Goal: Task Accomplishment & Management: Use online tool/utility

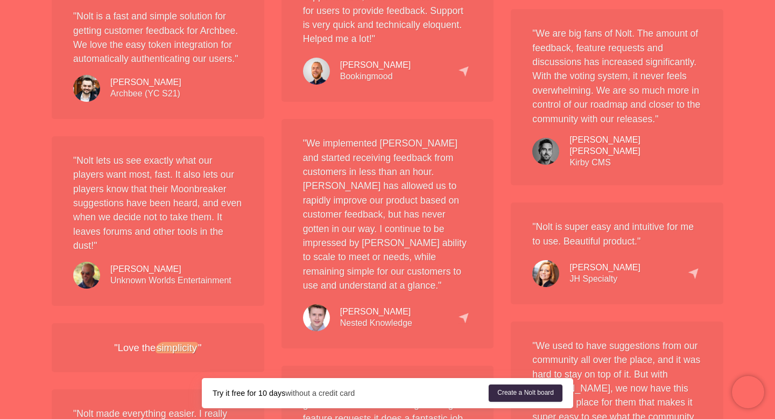
scroll to position [1350, 0]
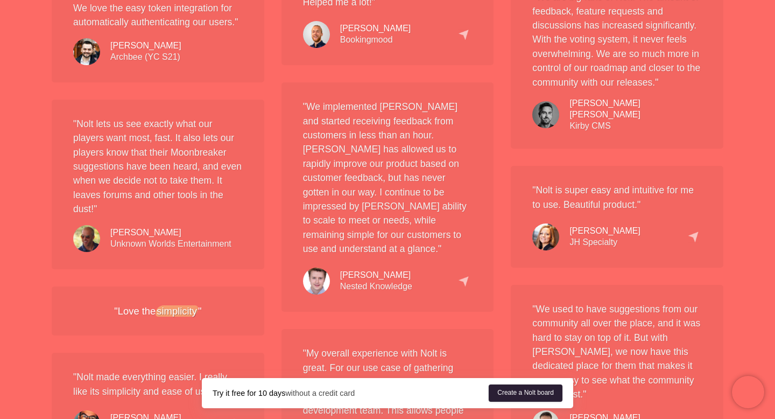
click at [535, 392] on link "Create a Nolt board" at bounding box center [526, 392] width 74 height 17
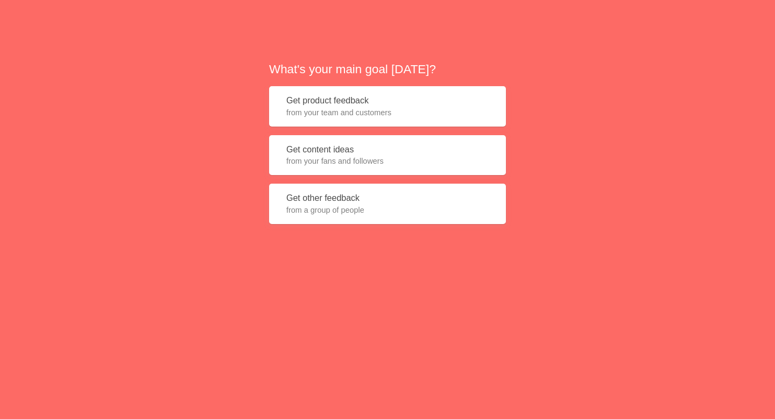
click at [425, 110] on span "from your team and customers" at bounding box center [387, 112] width 202 height 11
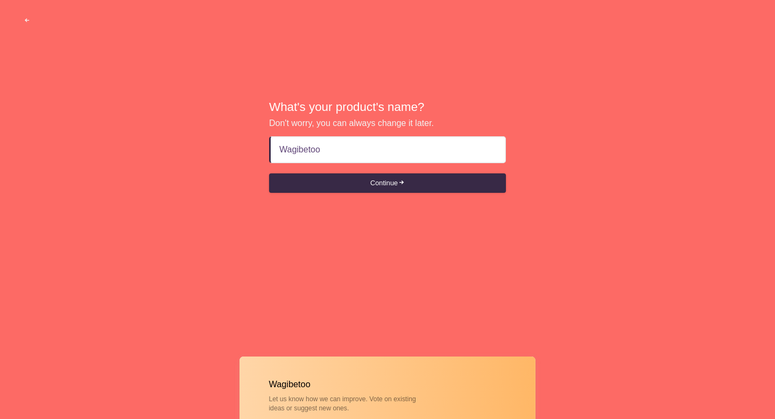
type input "Wagibetooo"
click at [475, 182] on button "Continue" at bounding box center [387, 182] width 237 height 19
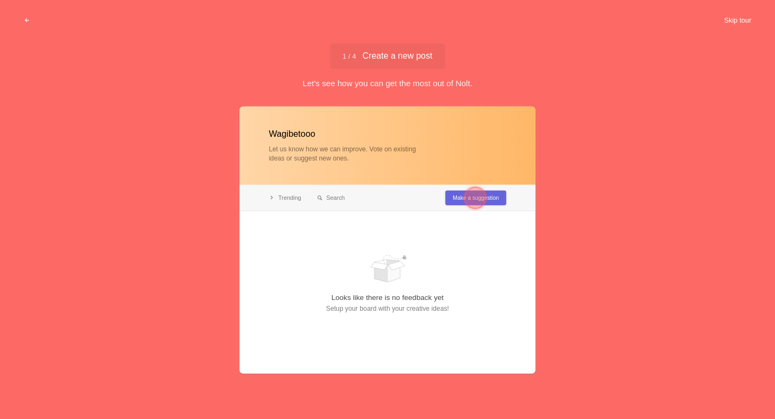
click at [732, 16] on button "Skip tour" at bounding box center [737, 20] width 53 height 19
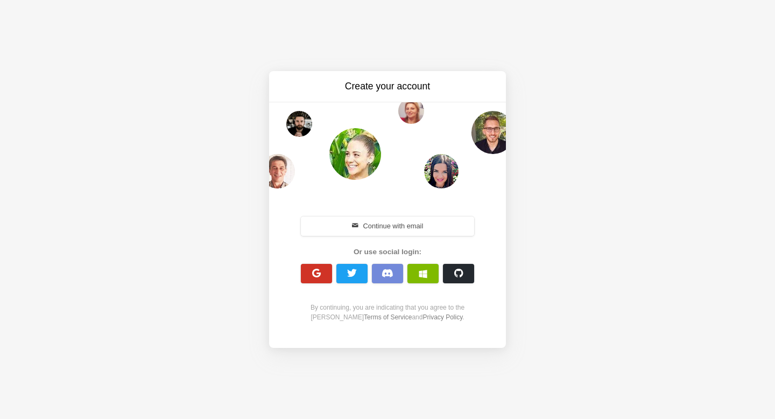
click at [312, 279] on button "button" at bounding box center [316, 273] width 31 height 19
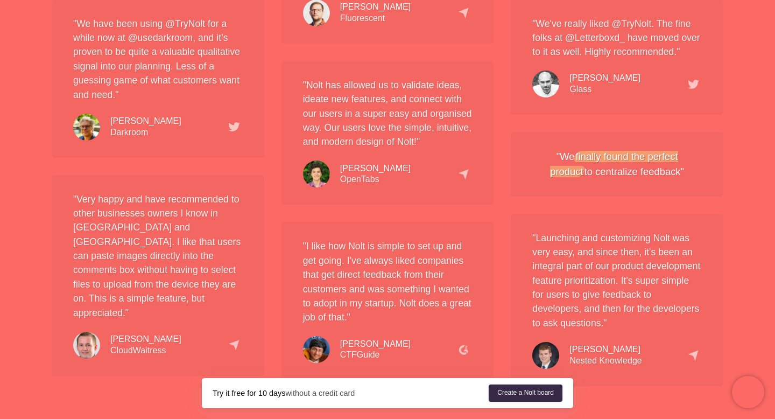
scroll to position [1684, 0]
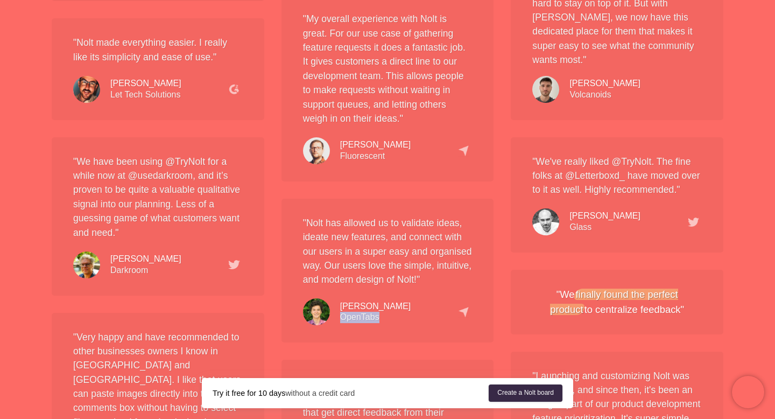
drag, startPoint x: 378, startPoint y: 304, endPoint x: 343, endPoint y: 303, distance: 35.0
click at [343, 303] on div "Umberto Greco OpenTabs" at bounding box center [375, 312] width 71 height 23
copy div "OpenTabs"
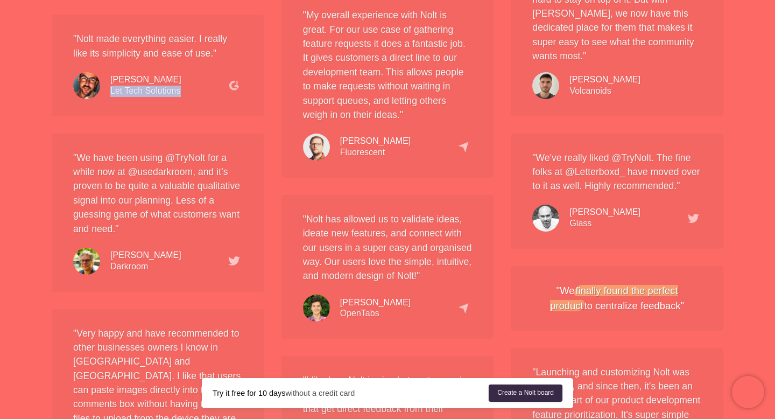
drag, startPoint x: 110, startPoint y: 104, endPoint x: 203, endPoint y: 105, distance: 92.6
click at [203, 99] on div "Scott Crookson Let Tech Solutions" at bounding box center [158, 83] width 170 height 32
copy div "Let Tech Solutions"
click at [597, 74] on div "Richard Rampas Volcanoids" at bounding box center [604, 85] width 71 height 23
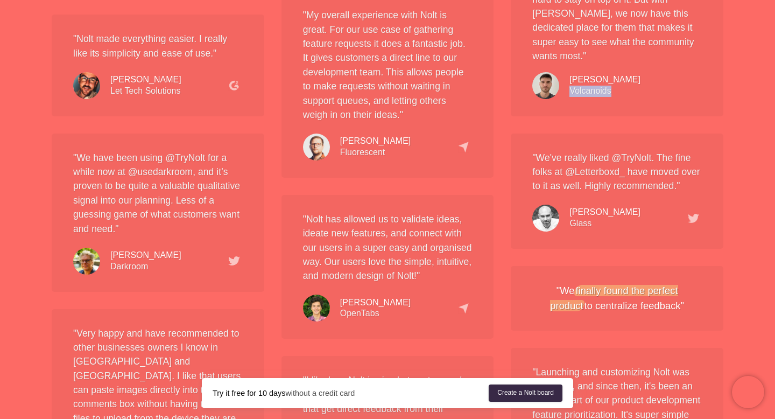
copy div "Volcanoids"
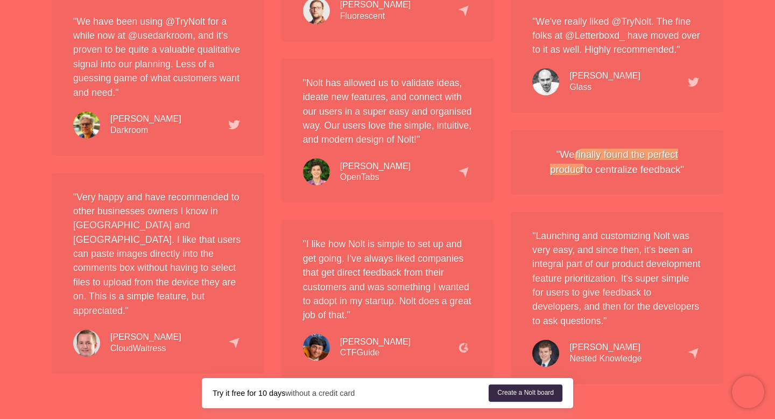
scroll to position [1928, 0]
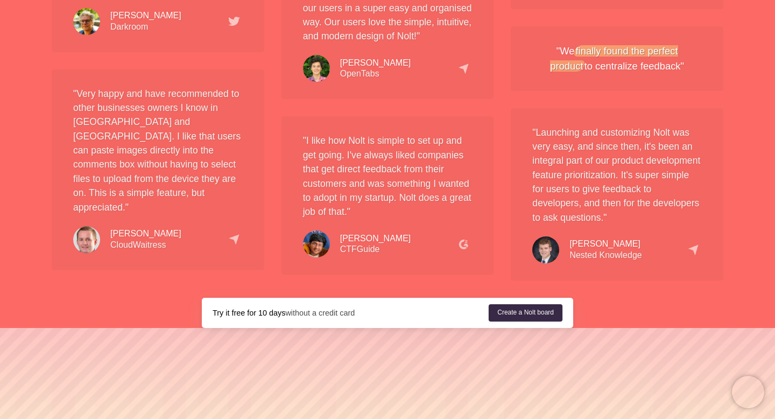
click at [149, 244] on div "Christopher Timm CloudWaitress" at bounding box center [145, 239] width 71 height 23
copy div "CloudWaitress"
click at [367, 234] on div "Pranav Ramesh CTFGuide" at bounding box center [375, 244] width 71 height 23
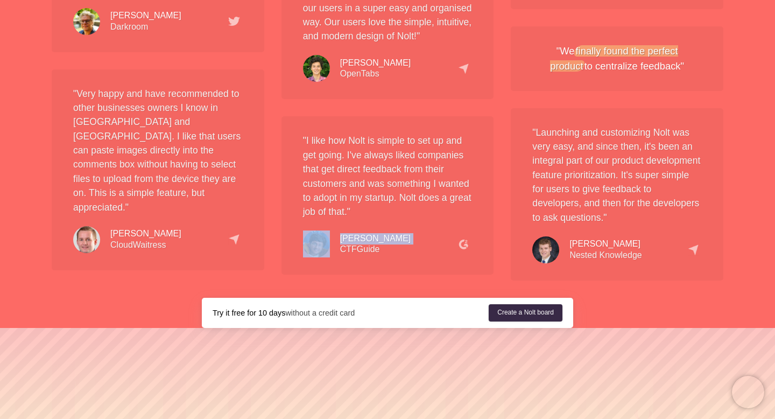
click at [367, 234] on div "Pranav Ramesh CTFGuide" at bounding box center [375, 244] width 71 height 23
copy div "Pranav Ramesh"
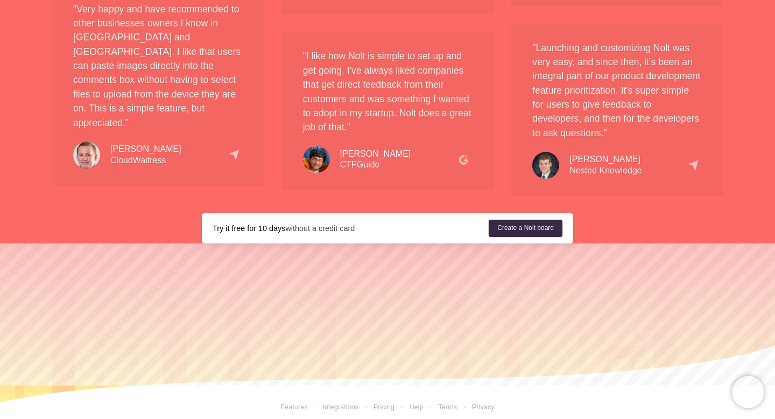
click at [348, 403] on link "Integrations" at bounding box center [333, 407] width 51 height 8
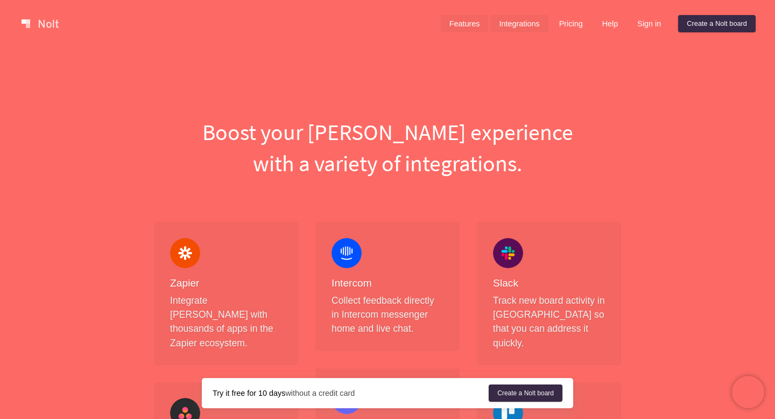
click at [460, 22] on link "Features" at bounding box center [465, 23] width 48 height 17
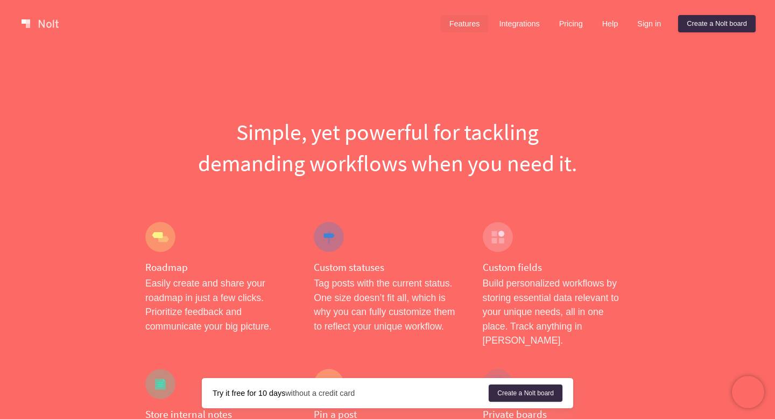
click at [45, 21] on link at bounding box center [40, 23] width 46 height 17
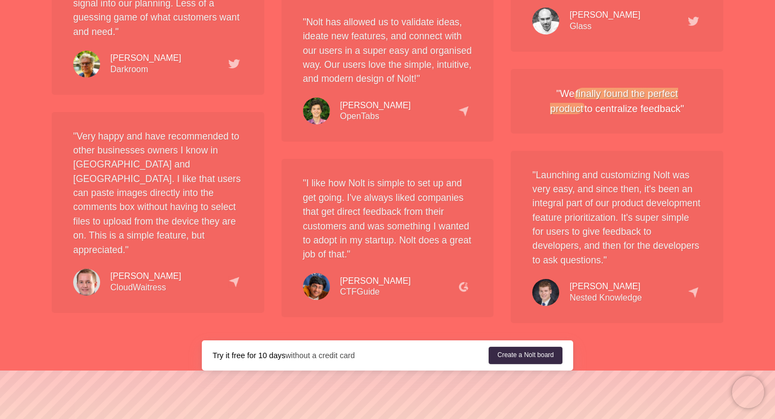
scroll to position [1719, 0]
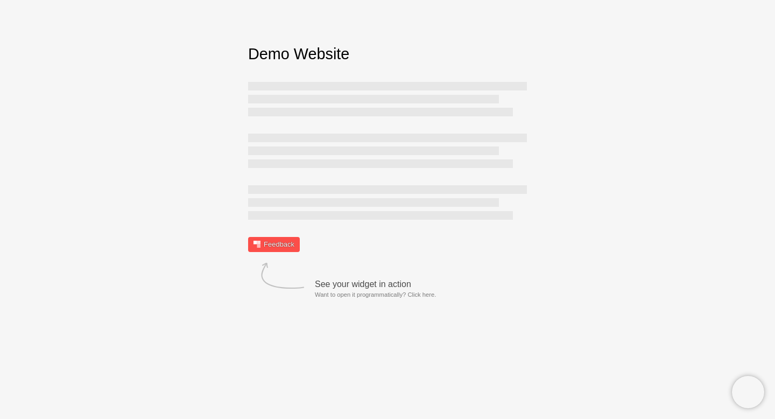
click at [295, 243] on link "Feedback" at bounding box center [274, 244] width 52 height 15
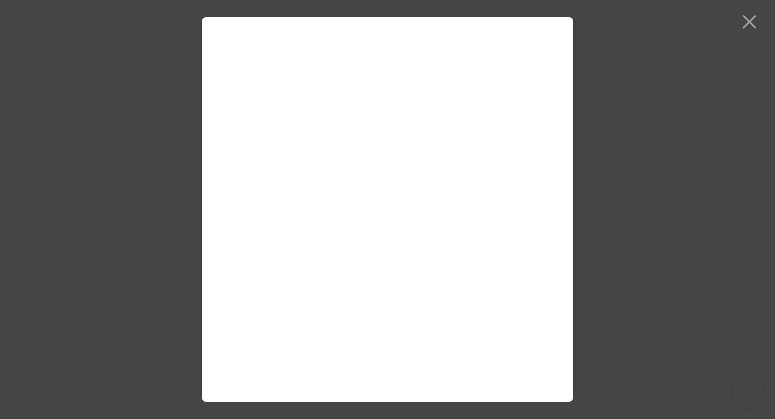
click at [633, 181] on div at bounding box center [387, 209] width 775 height 419
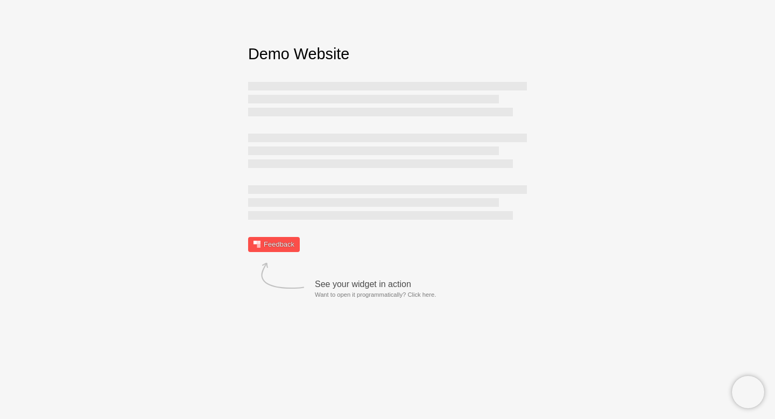
click at [298, 248] on link "Feedback" at bounding box center [274, 244] width 52 height 15
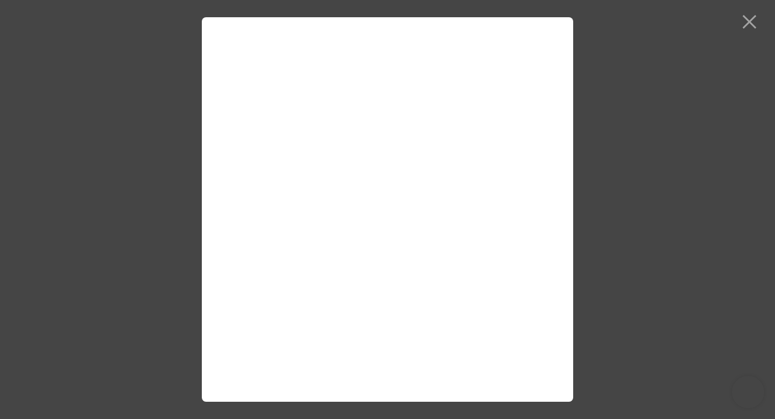
click at [684, 54] on div at bounding box center [387, 209] width 775 height 419
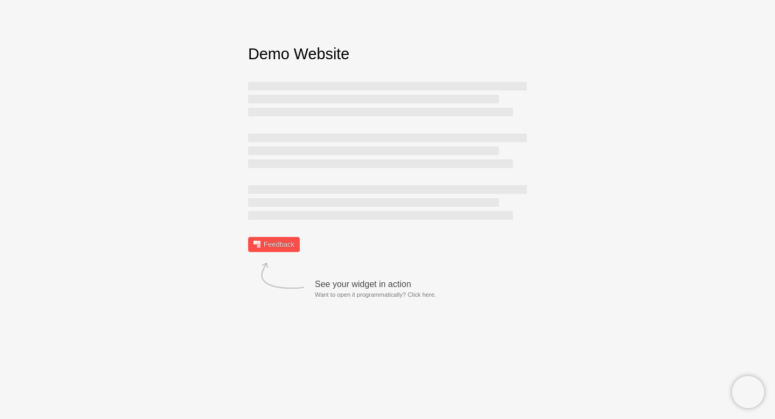
click at [270, 241] on link "Feedback" at bounding box center [274, 244] width 52 height 15
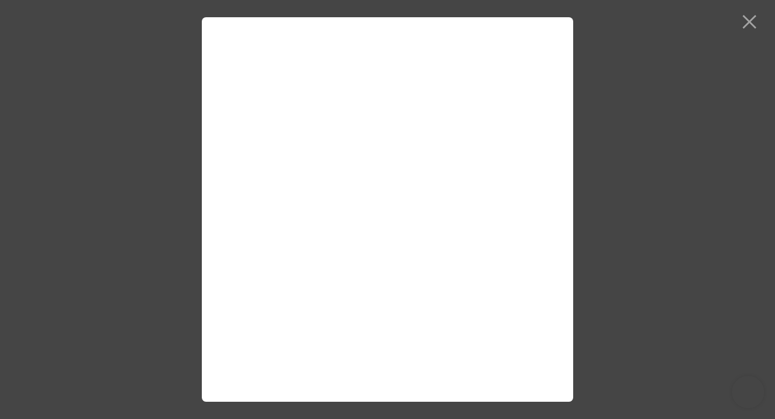
click at [749, 17] on div at bounding box center [387, 209] width 775 height 419
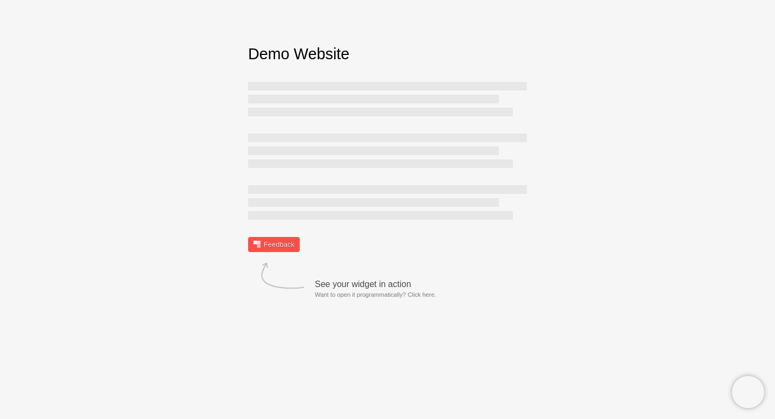
click at [270, 242] on link "Feedback" at bounding box center [274, 244] width 52 height 15
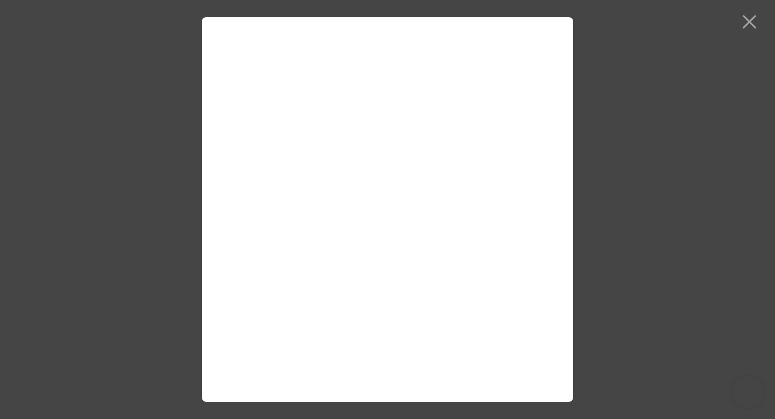
click at [662, 103] on div at bounding box center [387, 209] width 775 height 419
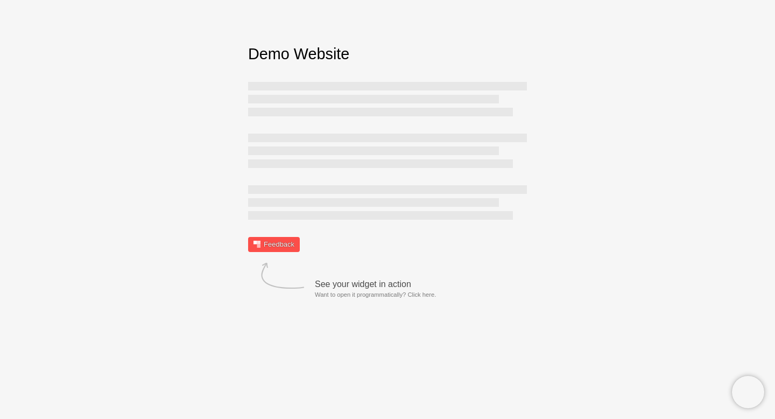
click at [284, 238] on link "Feedback" at bounding box center [274, 244] width 52 height 15
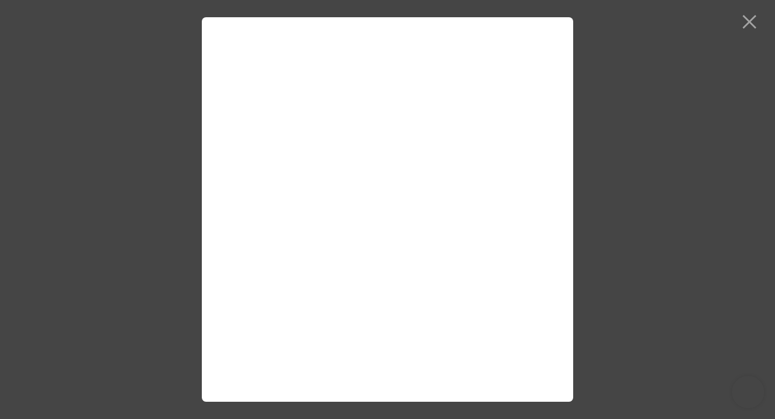
click at [752, 24] on div at bounding box center [387, 209] width 775 height 419
